Goal: Information Seeking & Learning: Learn about a topic

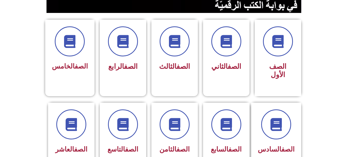
scroll to position [119, 0]
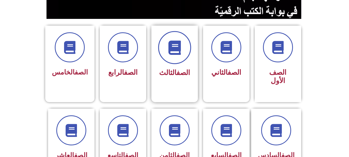
click at [181, 52] on icon at bounding box center [174, 48] width 14 height 14
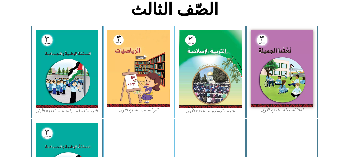
scroll to position [142, 0]
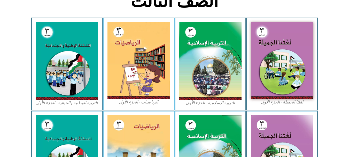
click at [344, 72] on section "لغتنا الجميلة - الجزء الأول​ التربية الإسلامية - الجزء الأول الرياضيات - الجزء …" at bounding box center [174, 64] width 349 height 93
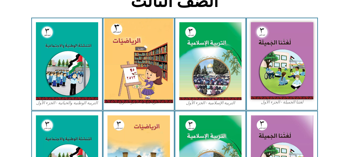
click at [121, 77] on img at bounding box center [138, 60] width 69 height 85
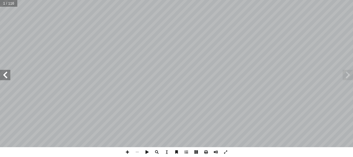
click at [7, 73] on span at bounding box center [5, 75] width 10 height 10
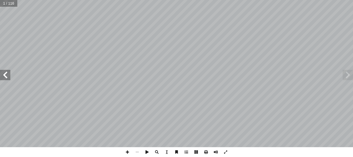
click at [7, 73] on span at bounding box center [5, 75] width 10 height 10
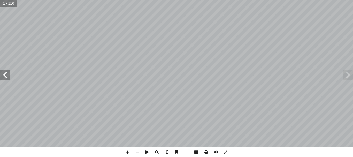
click at [7, 73] on span at bounding box center [5, 75] width 10 height 10
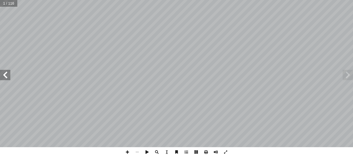
click at [7, 73] on span at bounding box center [5, 75] width 10 height 10
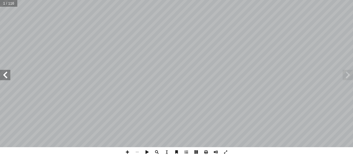
click at [7, 73] on span at bounding box center [5, 75] width 10 height 10
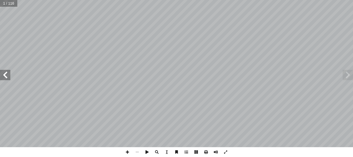
click at [7, 73] on span at bounding box center [5, 75] width 10 height 10
click at [127, 151] on span at bounding box center [127, 152] width 10 height 10
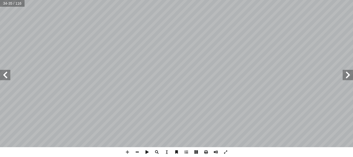
click at [3, 79] on span at bounding box center [5, 75] width 10 height 10
drag, startPoint x: 6, startPoint y: 79, endPoint x: 4, endPoint y: 74, distance: 4.3
click at [4, 74] on span at bounding box center [5, 75] width 10 height 10
click at [345, 77] on span at bounding box center [348, 75] width 10 height 10
click at [5, 76] on span at bounding box center [5, 75] width 10 height 10
